Goal: Task Accomplishment & Management: Manage account settings

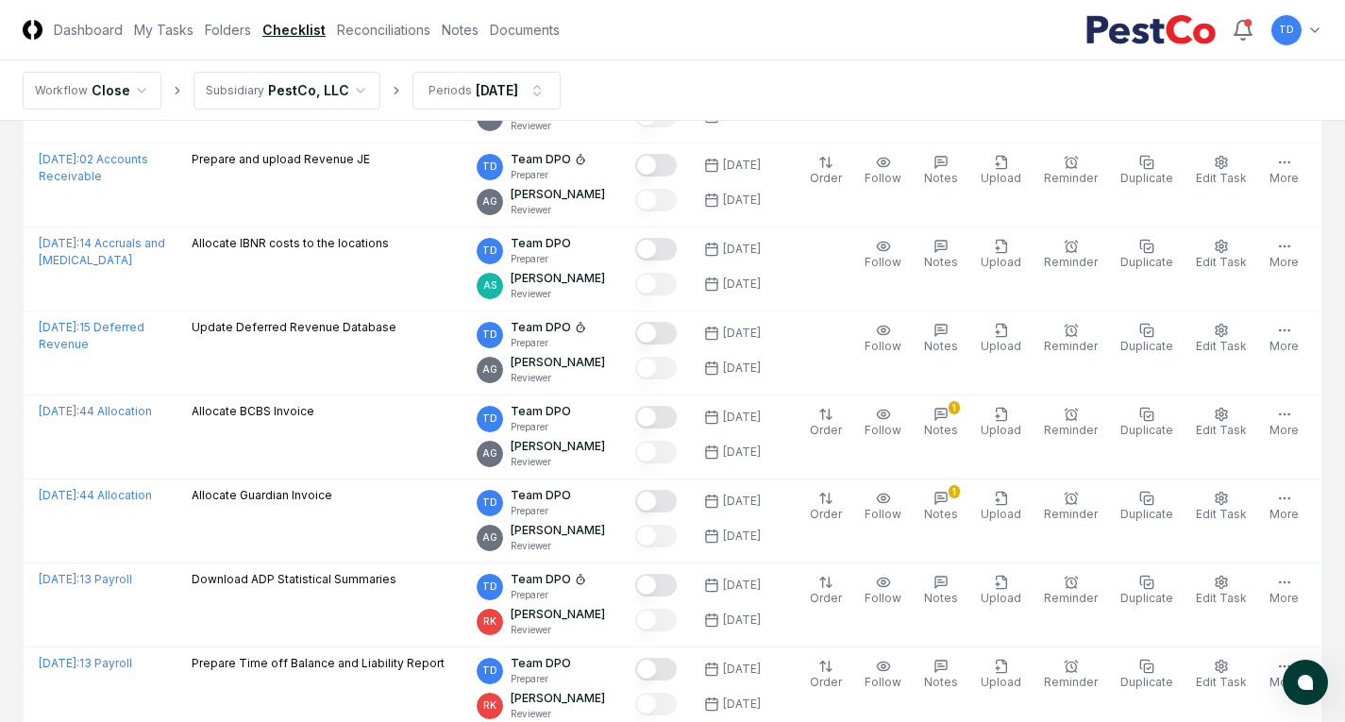
scroll to position [3005, 0]
click at [388, 25] on link "Reconciliations" at bounding box center [383, 30] width 93 height 20
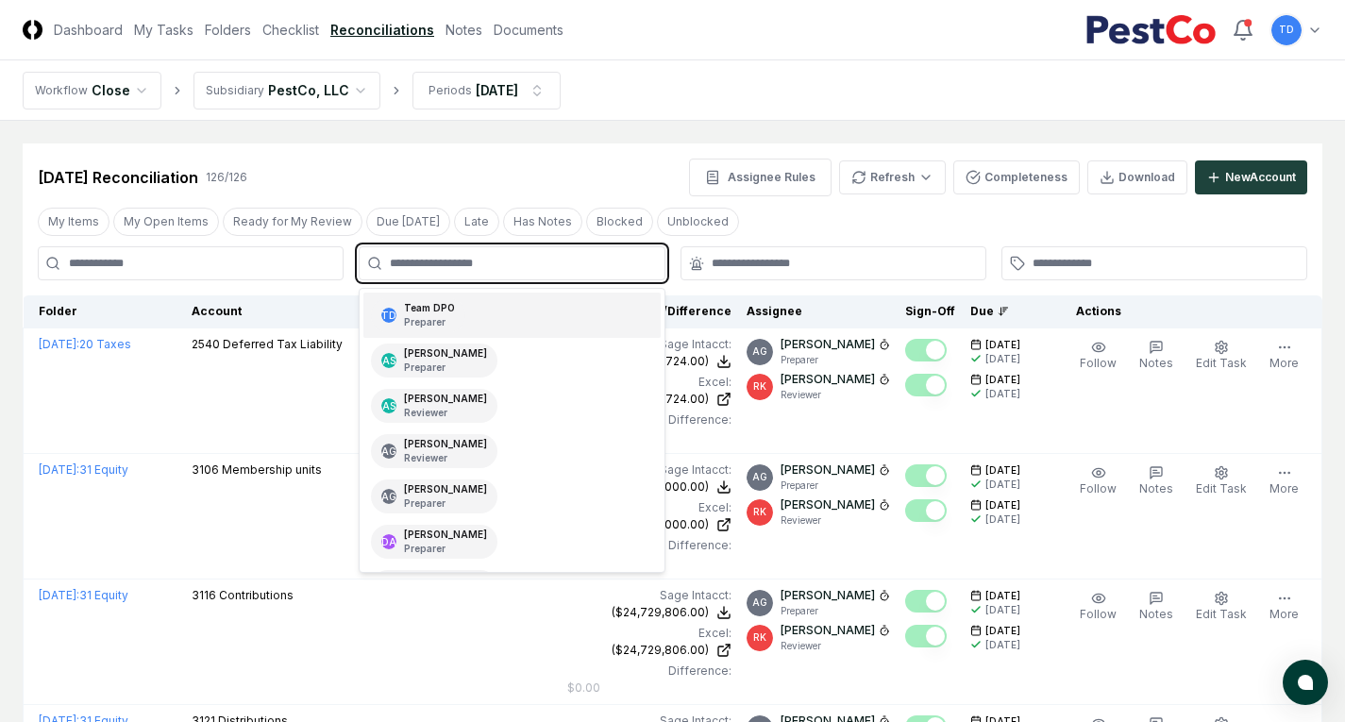
click at [606, 262] on input "text" at bounding box center [521, 263] width 262 height 17
type input "****"
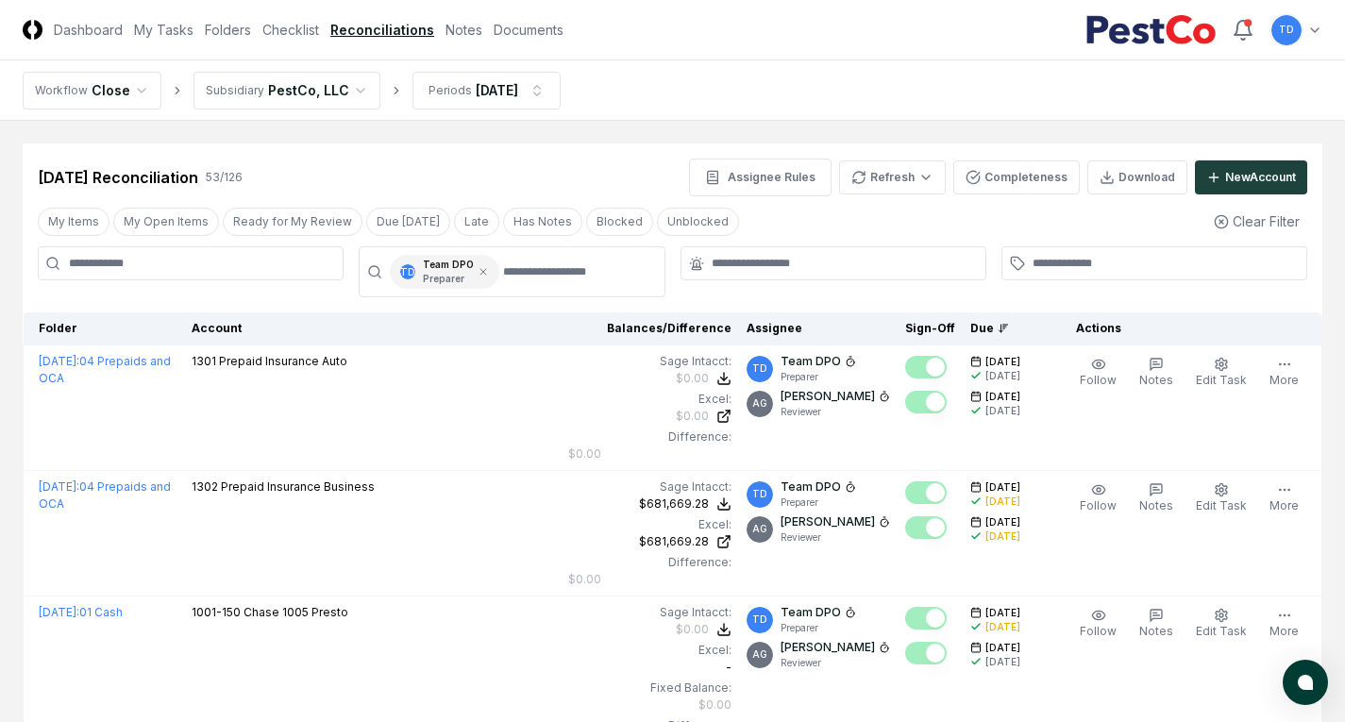
click at [640, 189] on div "[DATE] Reconciliation 53 / 126 Assignee Rules Refresh Completeness Download New…" at bounding box center [673, 178] width 1270 height 38
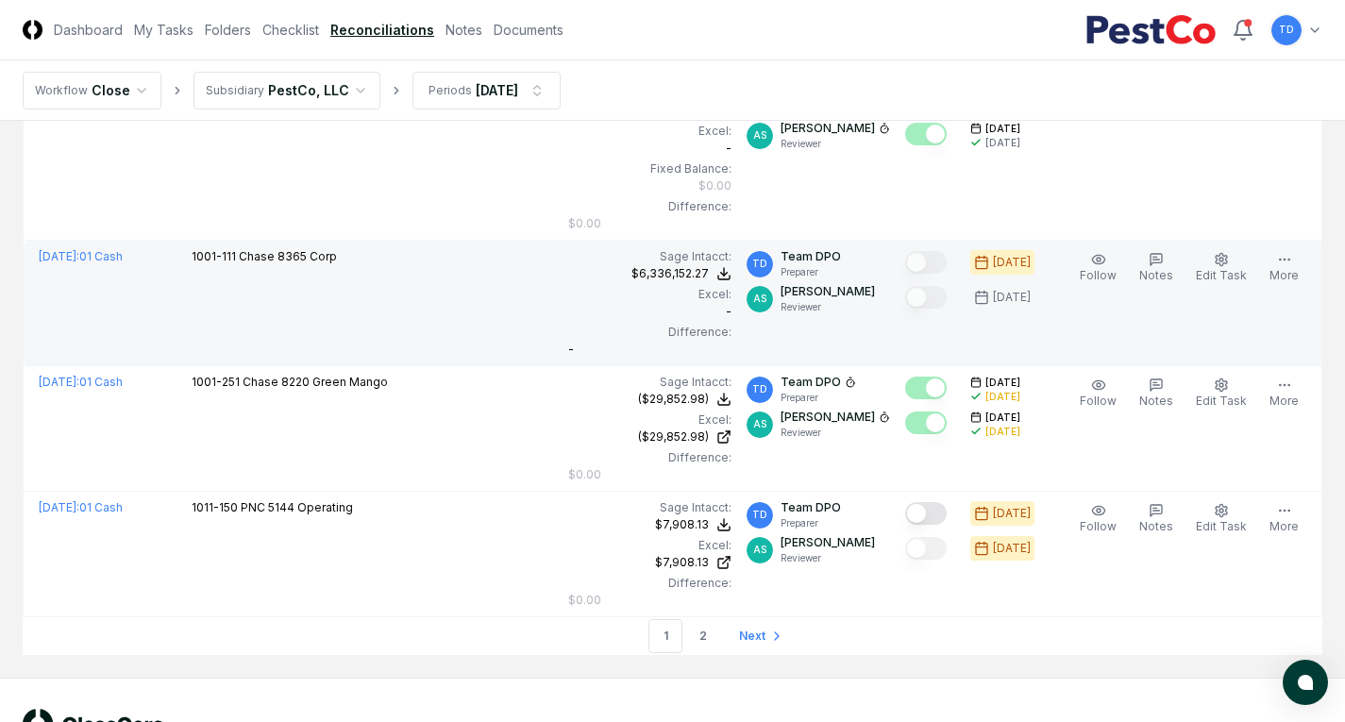
scroll to position [7778, 0]
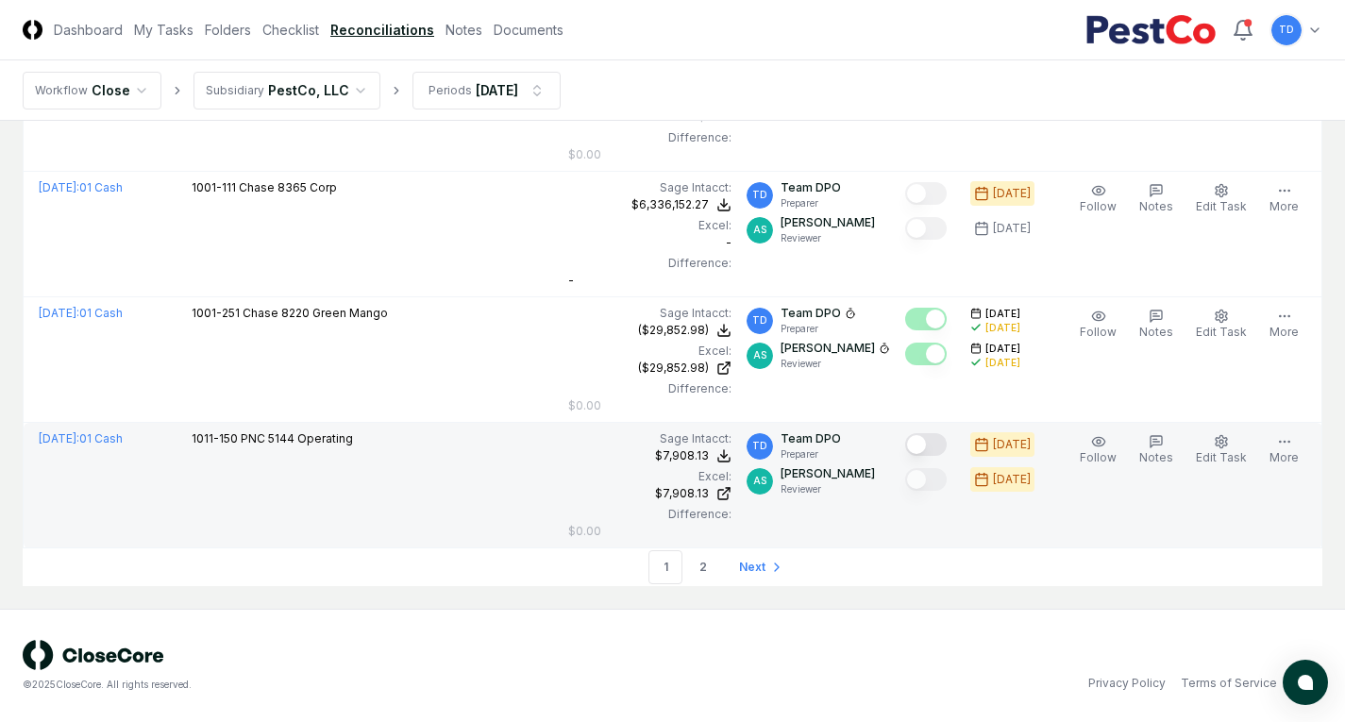
click at [927, 440] on button "Mark complete" at bounding box center [926, 444] width 42 height 23
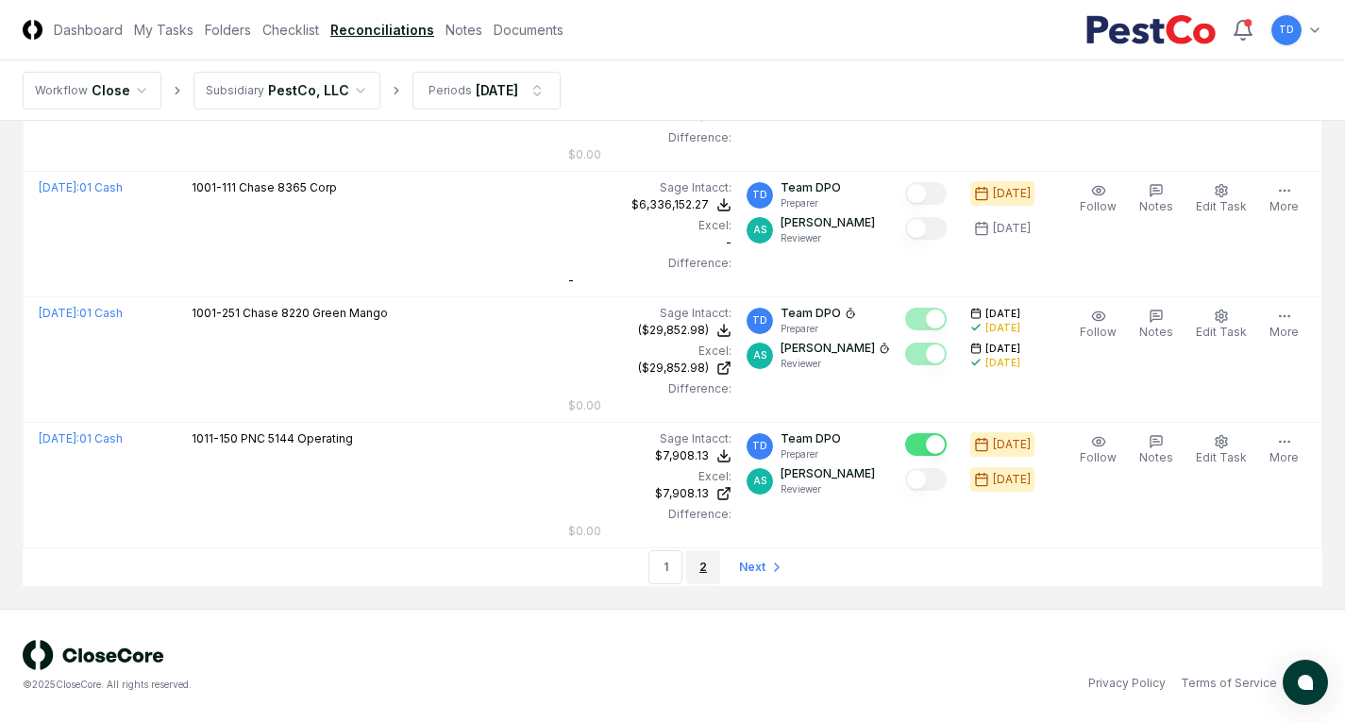
click at [703, 569] on link "2" at bounding box center [703, 567] width 34 height 34
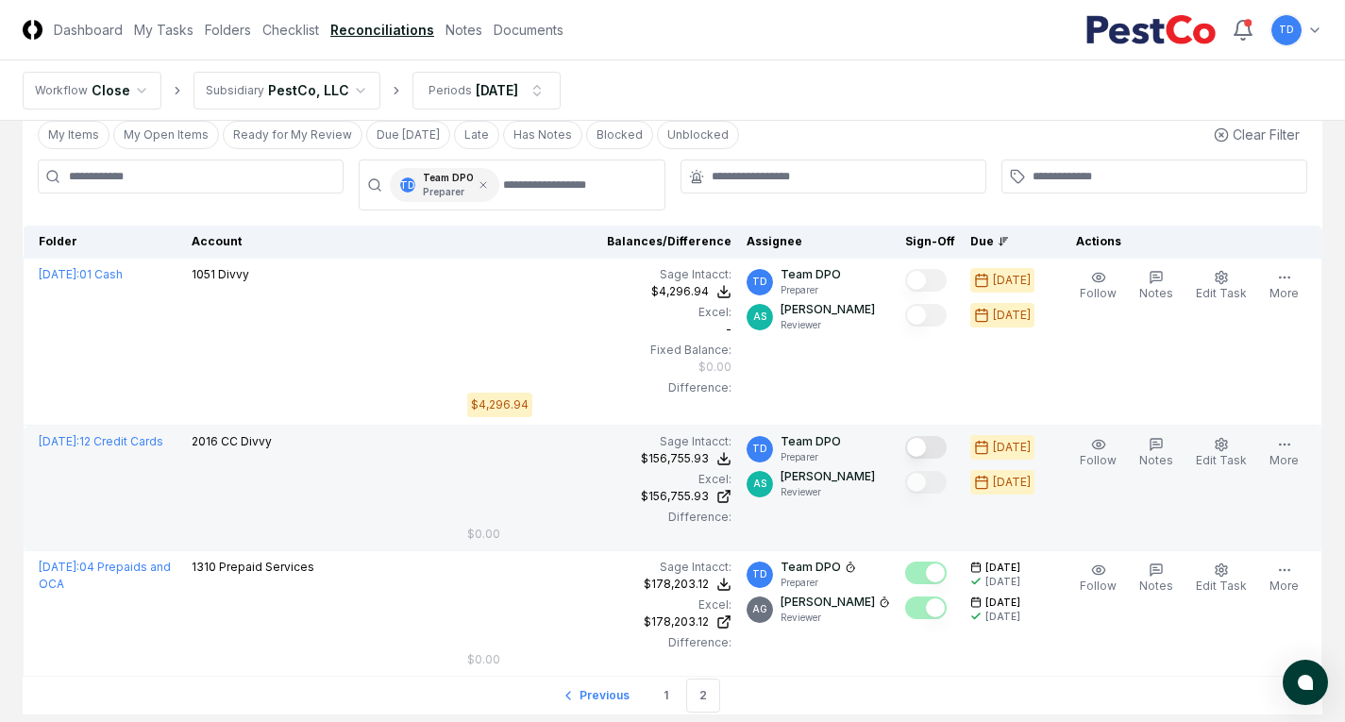
scroll to position [70, 0]
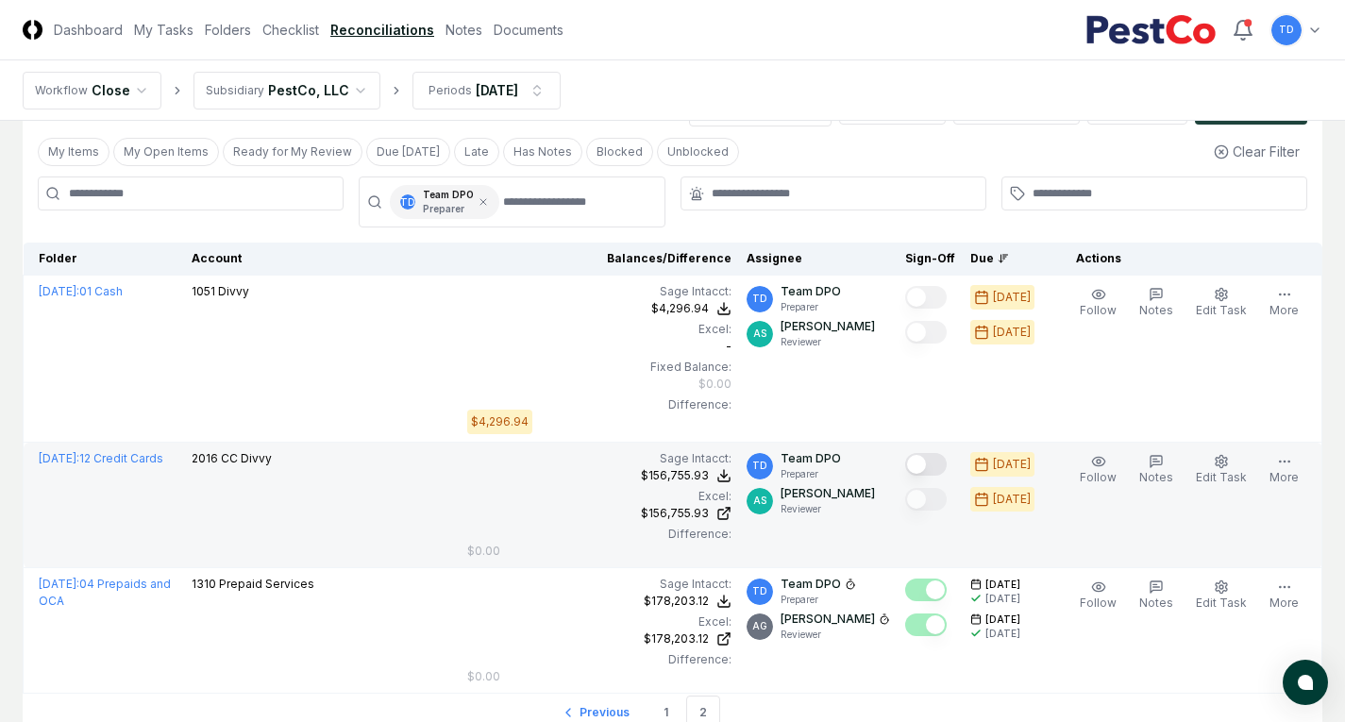
click at [929, 461] on button "Mark complete" at bounding box center [926, 464] width 42 height 23
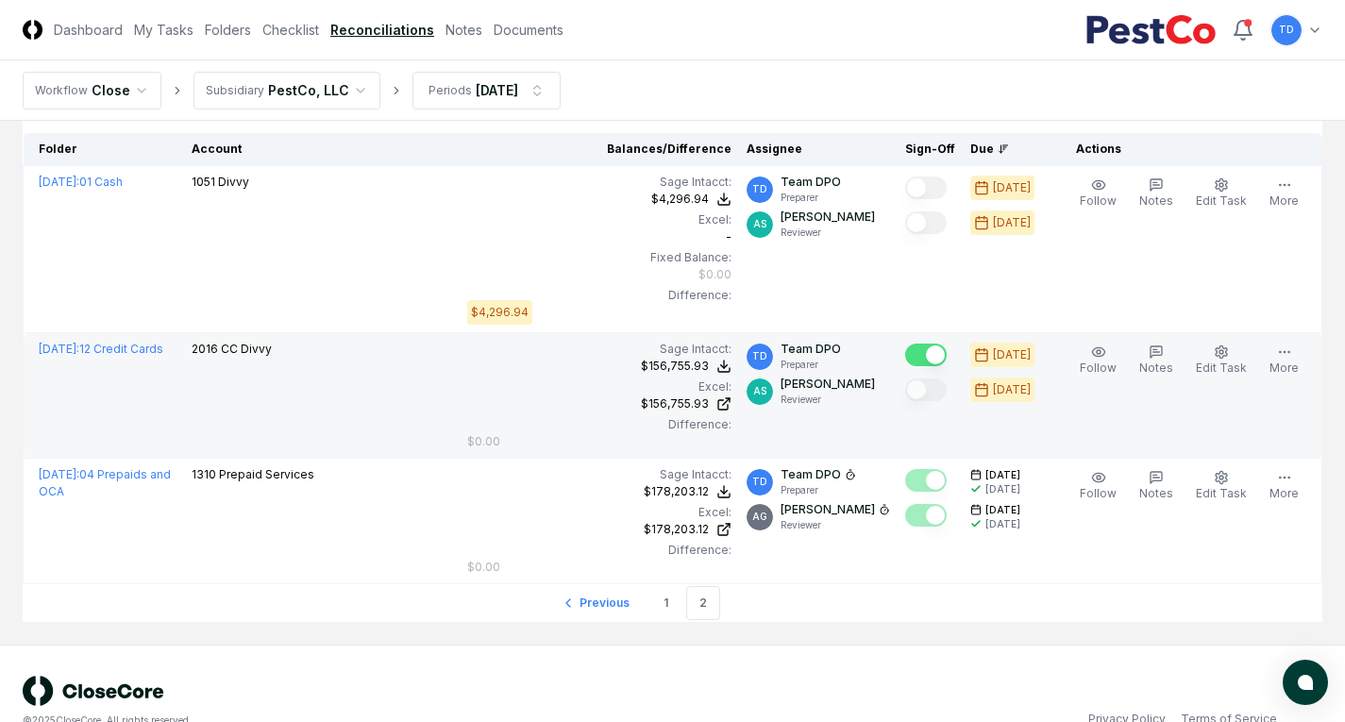
scroll to position [215, 0]
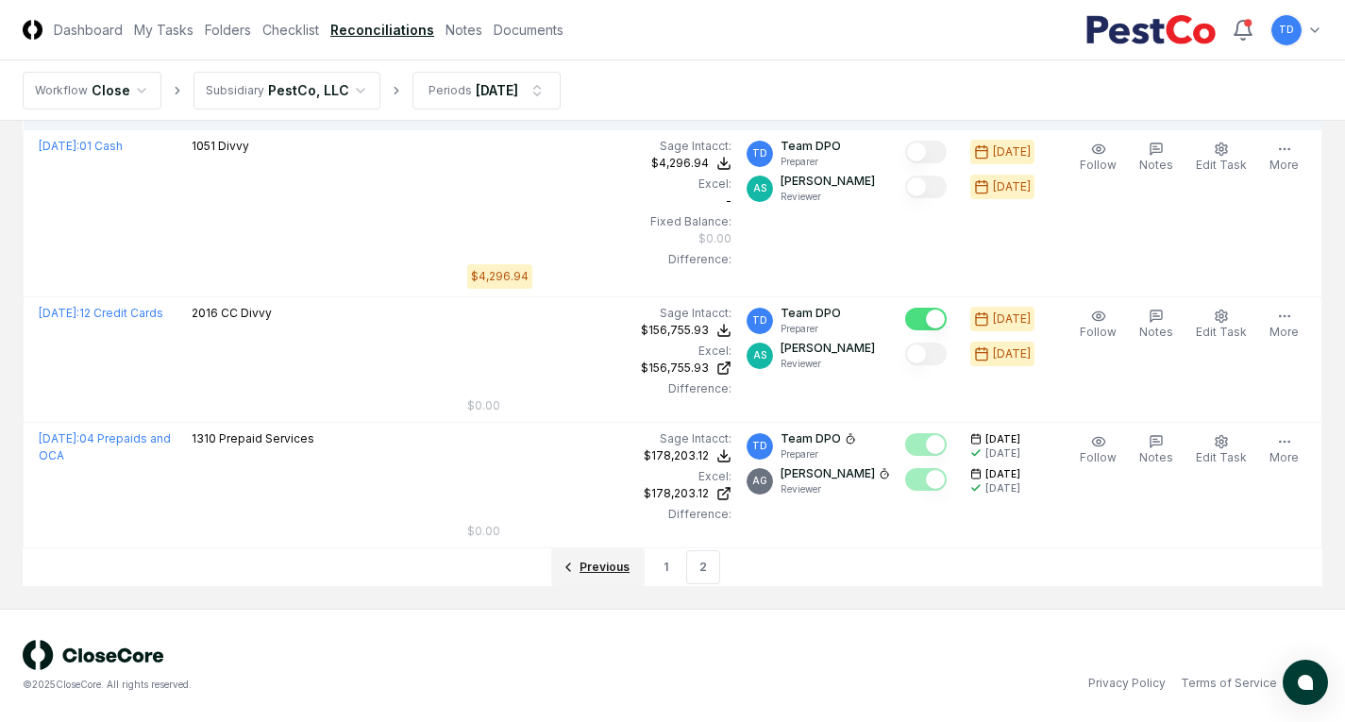
click at [592, 568] on span "Previous" at bounding box center [605, 567] width 50 height 17
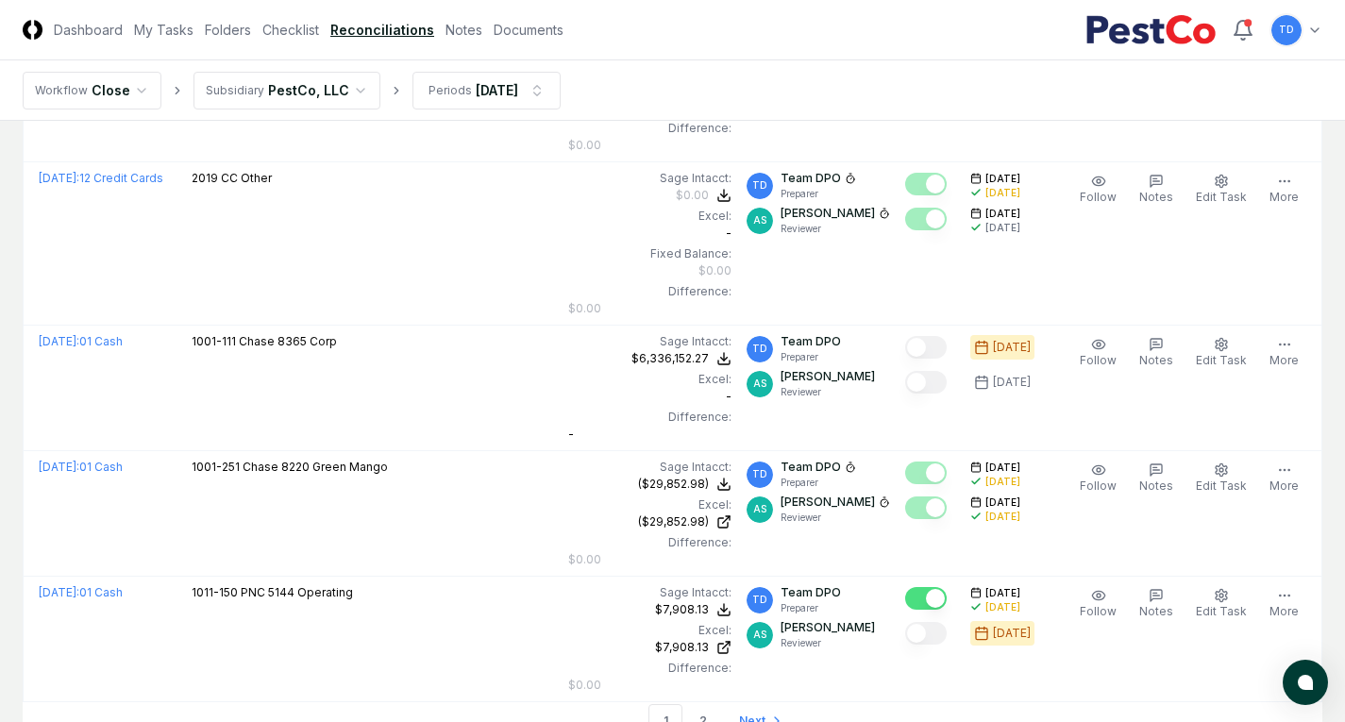
scroll to position [7623, 0]
